Goal: Task Accomplishment & Management: Manage account settings

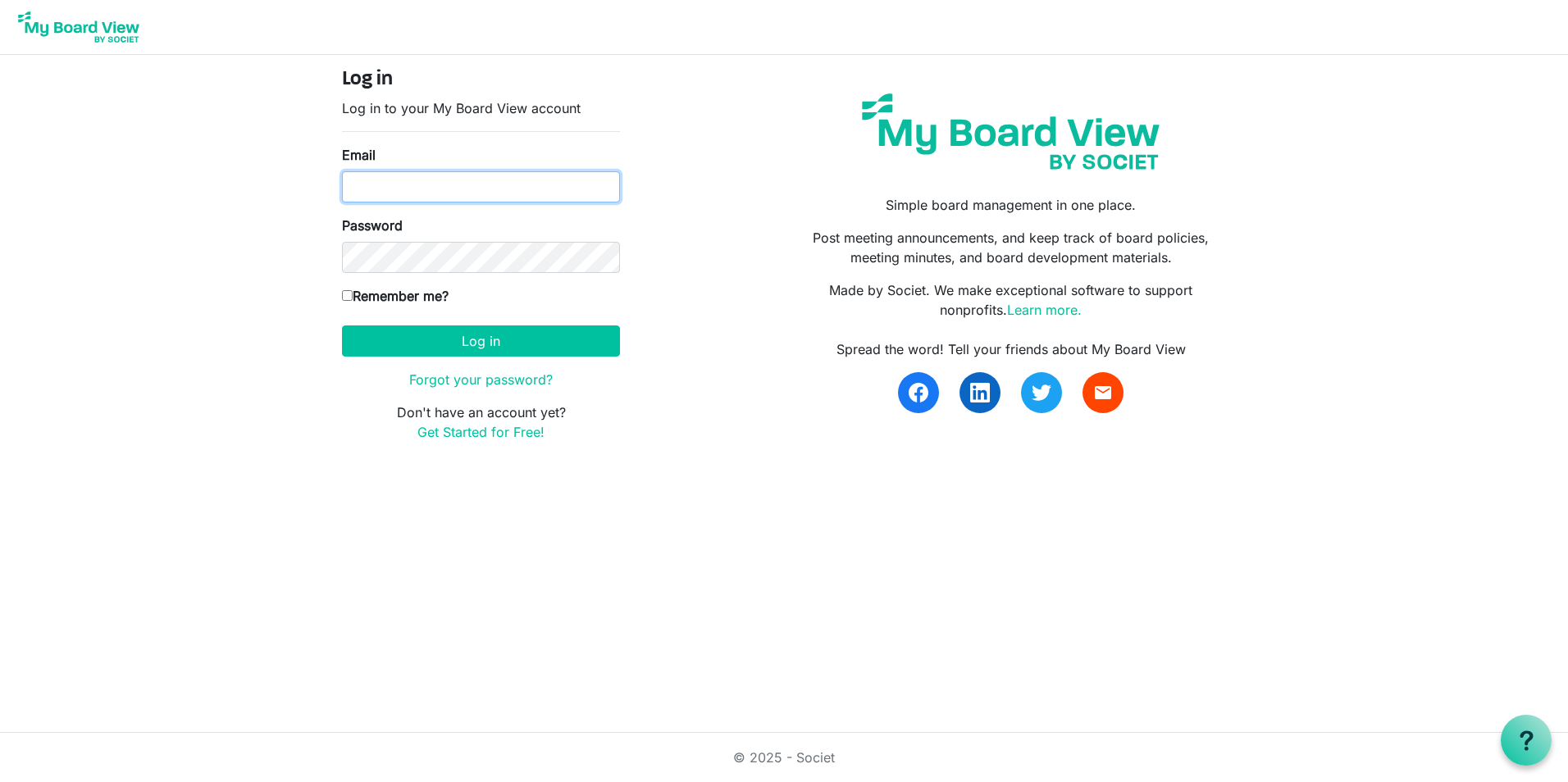
type input "[EMAIL_ADDRESS][DOMAIN_NAME]"
click at [416, 298] on label "Remember me?" at bounding box center [395, 296] width 106 height 19
click at [352, 298] on input "Remember me?" at bounding box center [347, 295] width 11 height 11
checkbox input "true"
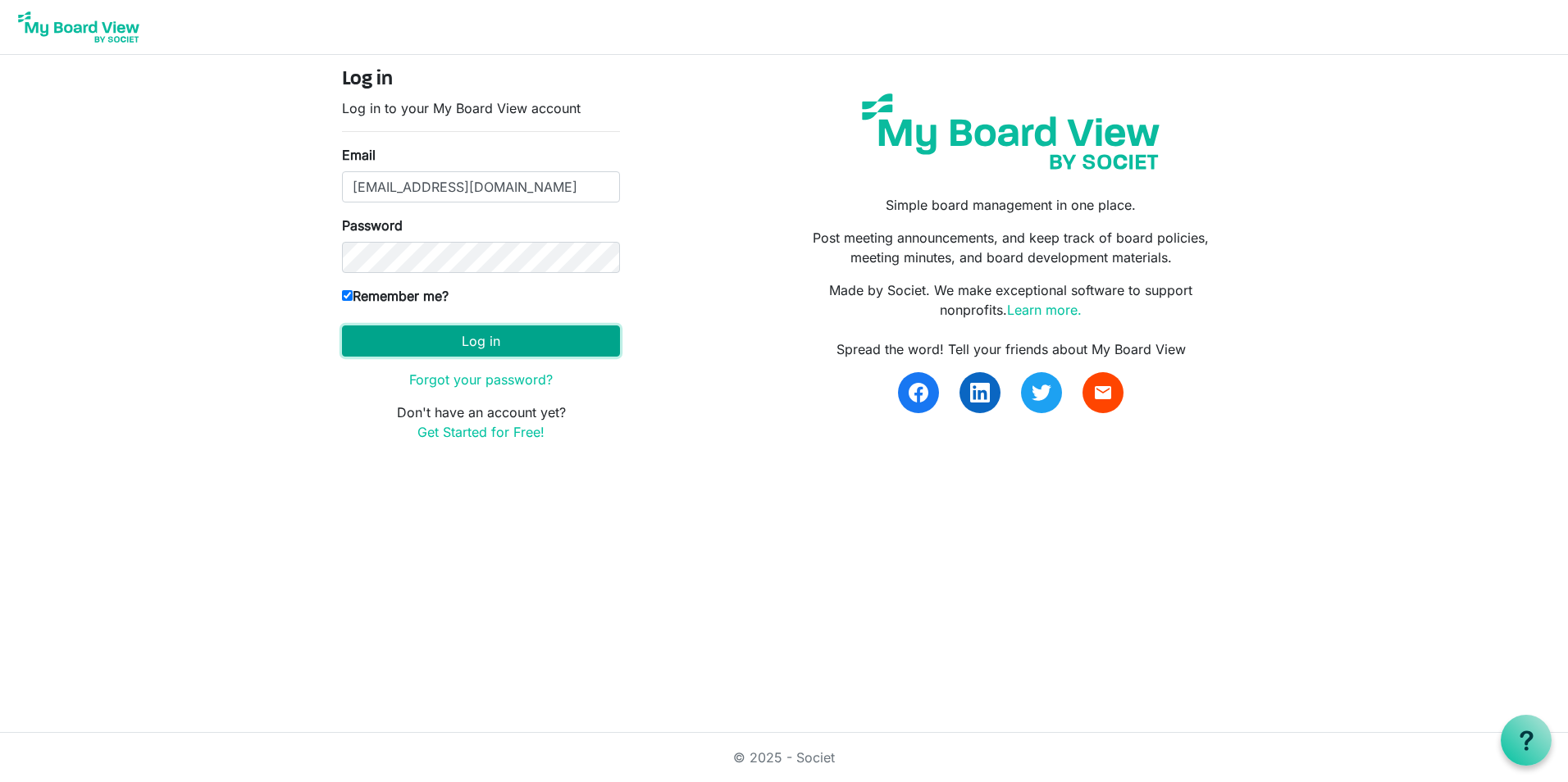
click at [432, 340] on button "Log in" at bounding box center [481, 340] width 278 height 31
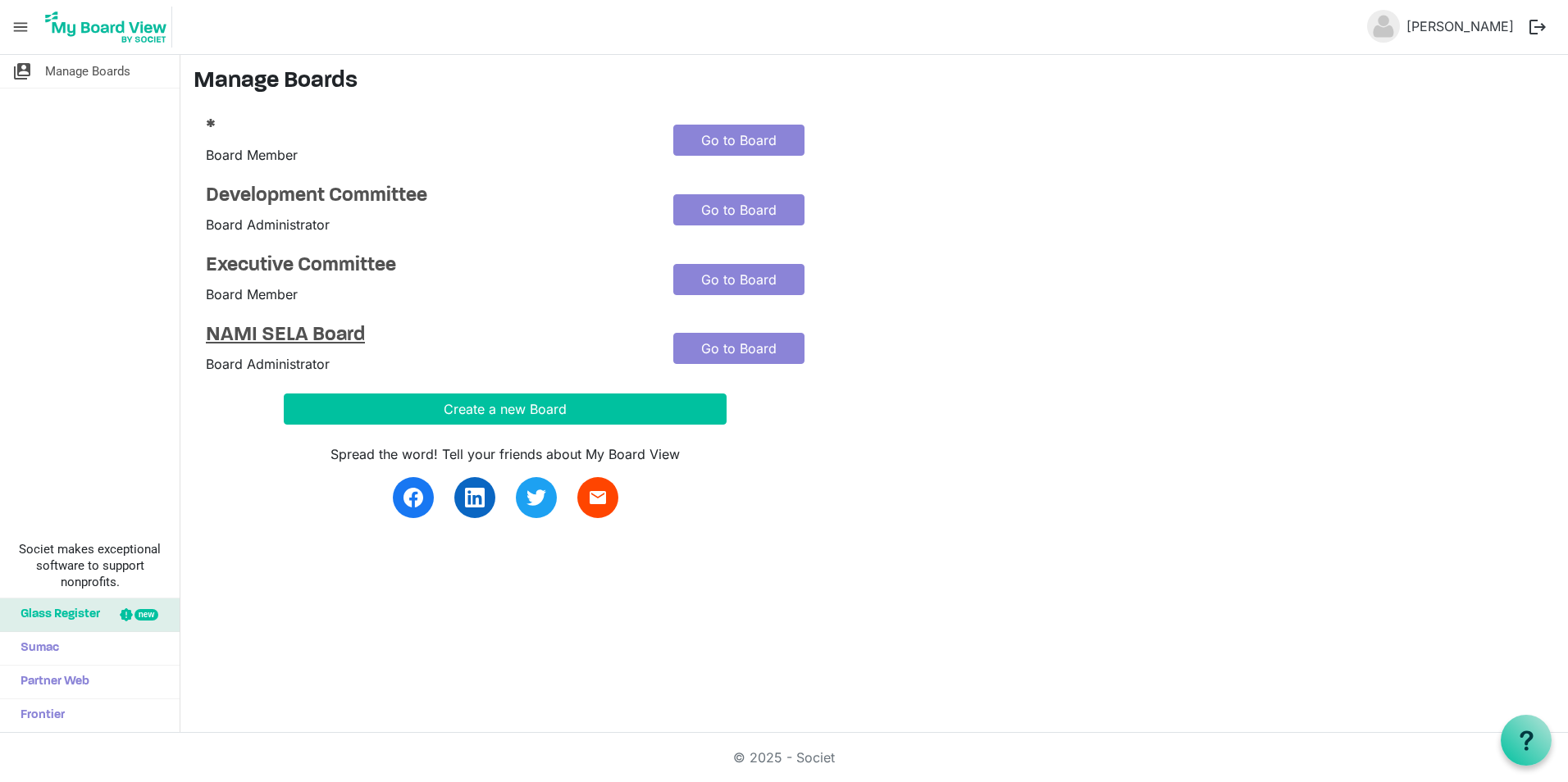
click at [297, 338] on h4 "NAMI SELA Board" at bounding box center [427, 335] width 443 height 24
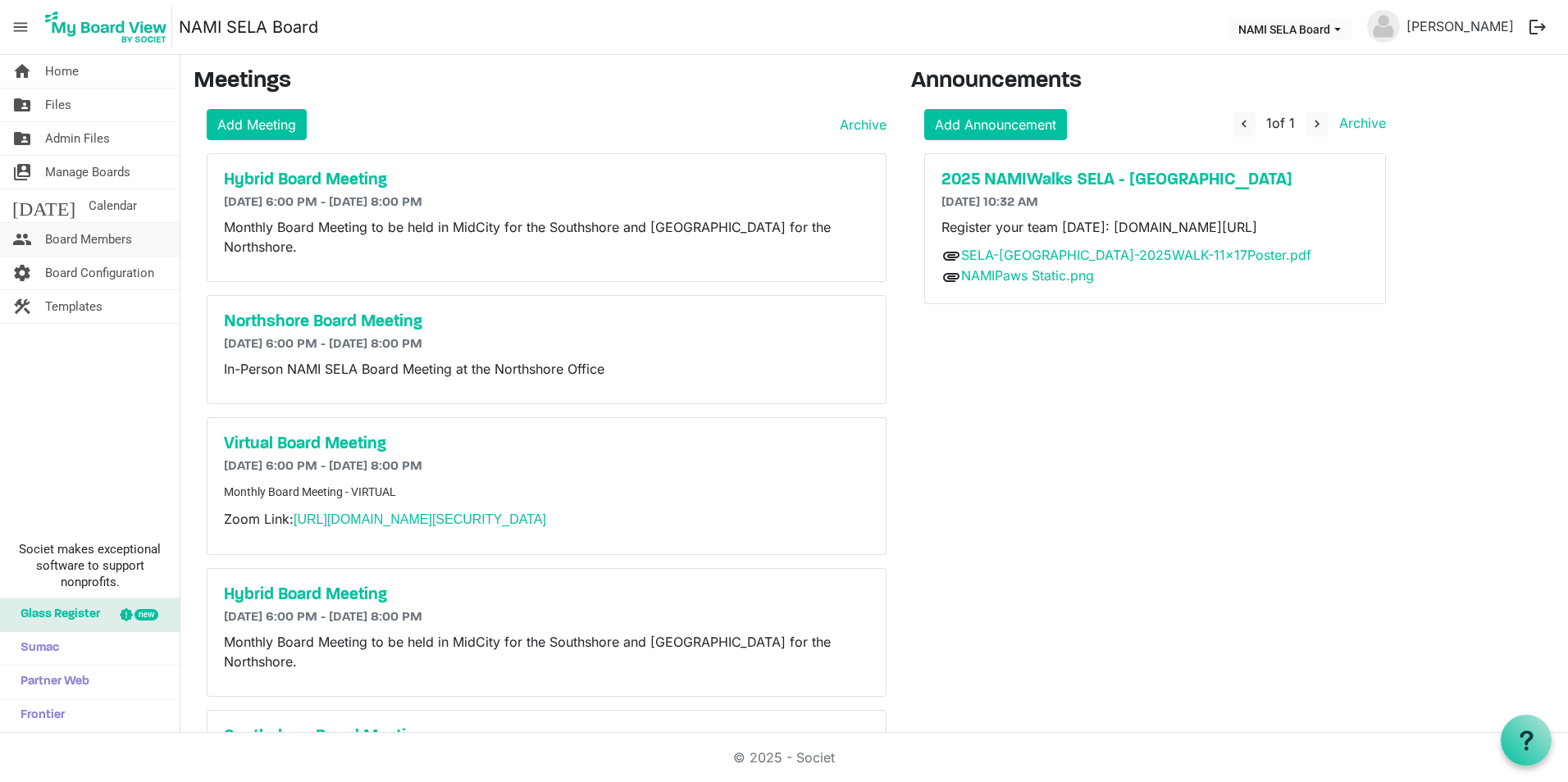
click at [111, 230] on span "Board Members" at bounding box center [89, 239] width 87 height 33
